Goal: Information Seeking & Learning: Compare options

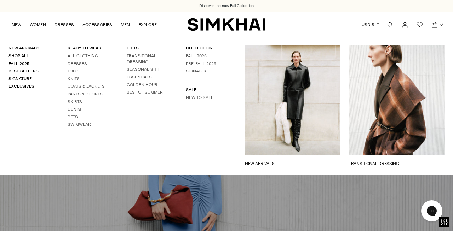
click at [83, 123] on link "Swimwear" at bounding box center [79, 124] width 23 height 5
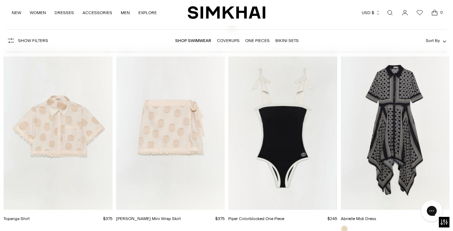
scroll to position [851, 0]
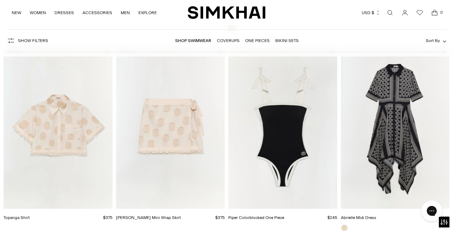
click at [0, 0] on img "Piper Colorblocked One Piece" at bounding box center [0, 0] width 0 height 0
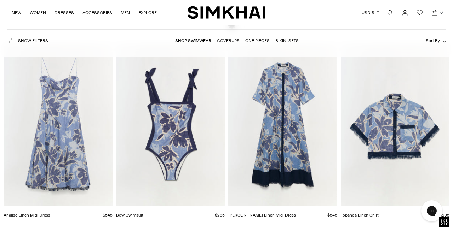
scroll to position [1253, 0]
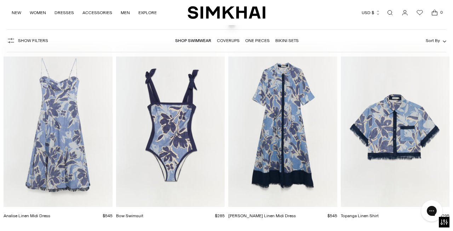
click at [0, 0] on img "Bow Swimsuit" at bounding box center [0, 0] width 0 height 0
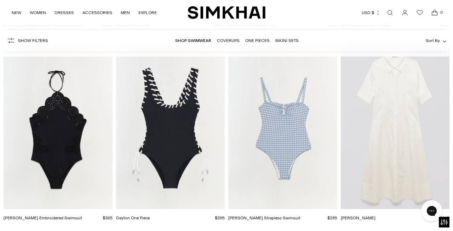
scroll to position [2021, 0]
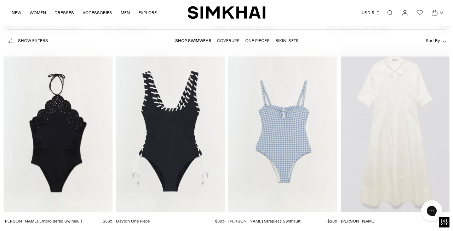
click at [0, 0] on img "Dayton One Piece" at bounding box center [0, 0] width 0 height 0
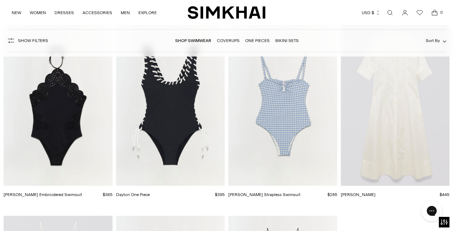
scroll to position [2029, 0]
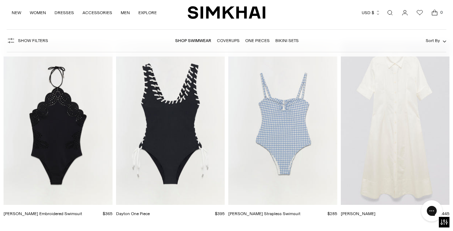
click at [0, 0] on img "Dayton One Piece" at bounding box center [0, 0] width 0 height 0
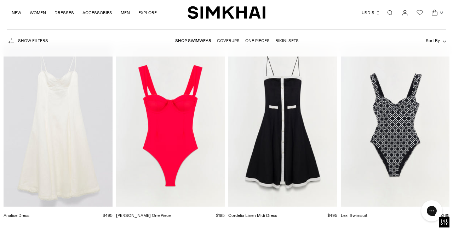
scroll to position [2218, 0]
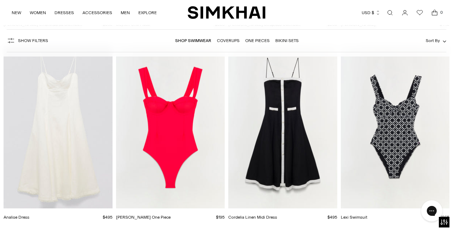
click at [0, 0] on img "Kyle One Piece" at bounding box center [0, 0] width 0 height 0
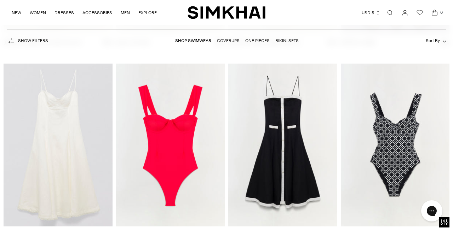
scroll to position [2200, 0]
click at [0, 0] on img "Lexi Swimsuit" at bounding box center [0, 0] width 0 height 0
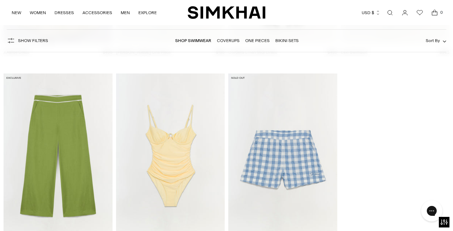
scroll to position [2386, 0]
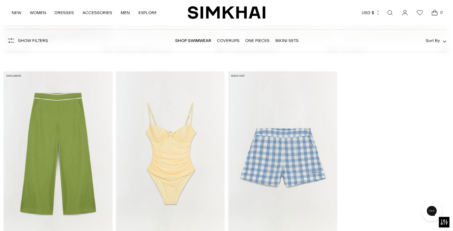
click at [0, 0] on img "Laine Swimsuit" at bounding box center [0, 0] width 0 height 0
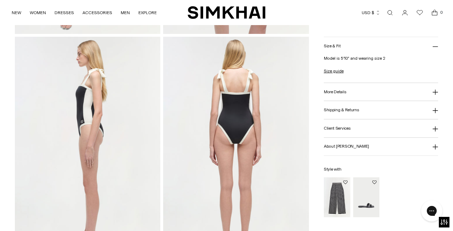
scroll to position [237, 0]
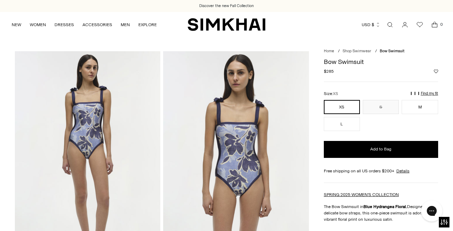
click at [217, 148] on img at bounding box center [235, 160] width 145 height 218
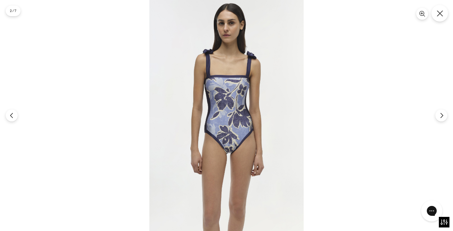
click at [441, 13] on icon "Close" at bounding box center [440, 13] width 6 height 6
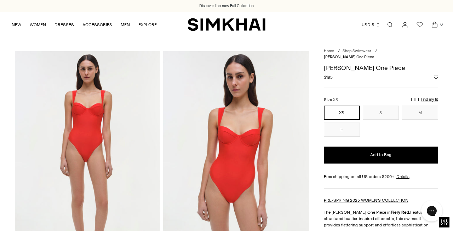
click at [220, 153] on img at bounding box center [235, 160] width 145 height 218
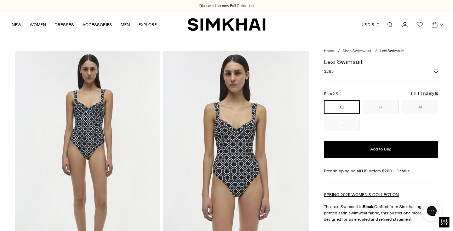
click at [232, 167] on img at bounding box center [235, 160] width 145 height 218
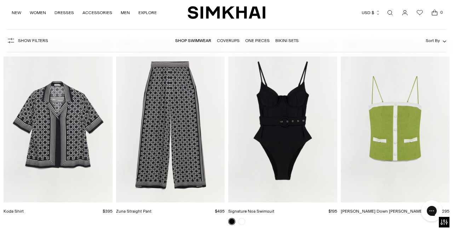
scroll to position [1056, 0]
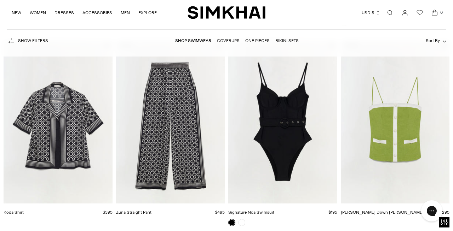
click at [0, 0] on img "Signature Noa Swimsuit" at bounding box center [0, 0] width 0 height 0
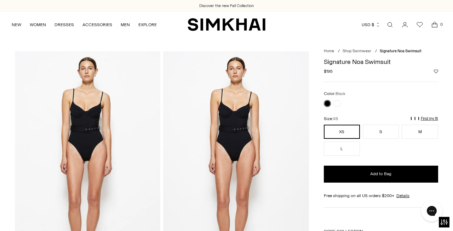
click at [229, 133] on img at bounding box center [235, 160] width 145 height 218
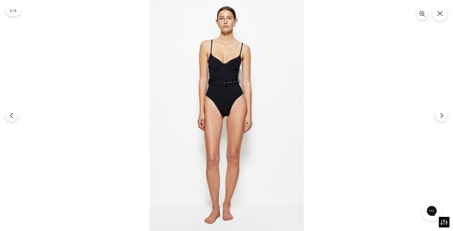
click at [326, 57] on div at bounding box center [226, 115] width 453 height 231
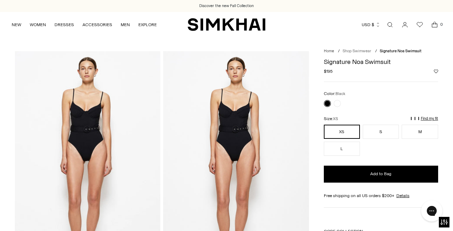
click at [350, 51] on link "Shop Swimwear" at bounding box center [357, 51] width 29 height 5
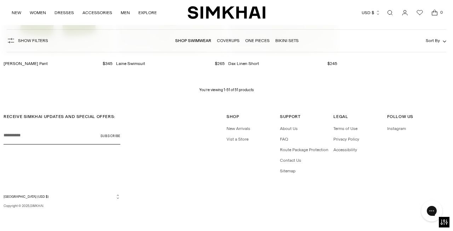
scroll to position [2565, 0]
